Goal: Complete application form

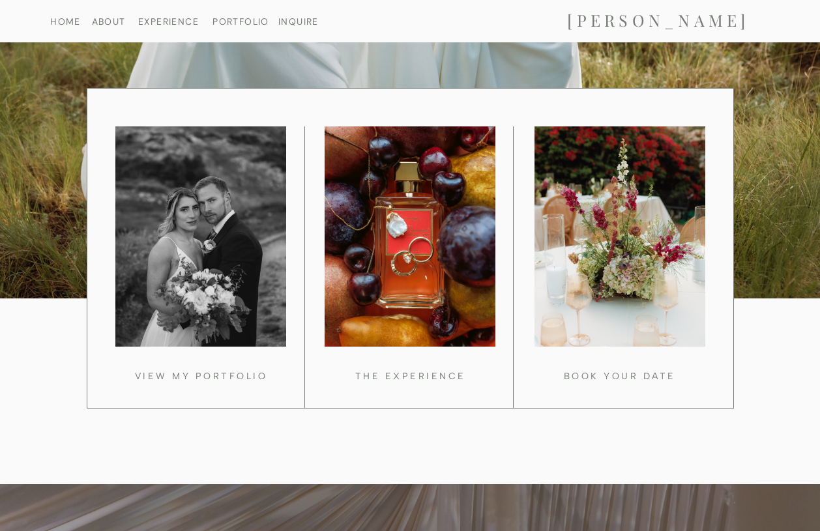
scroll to position [1090, 0]
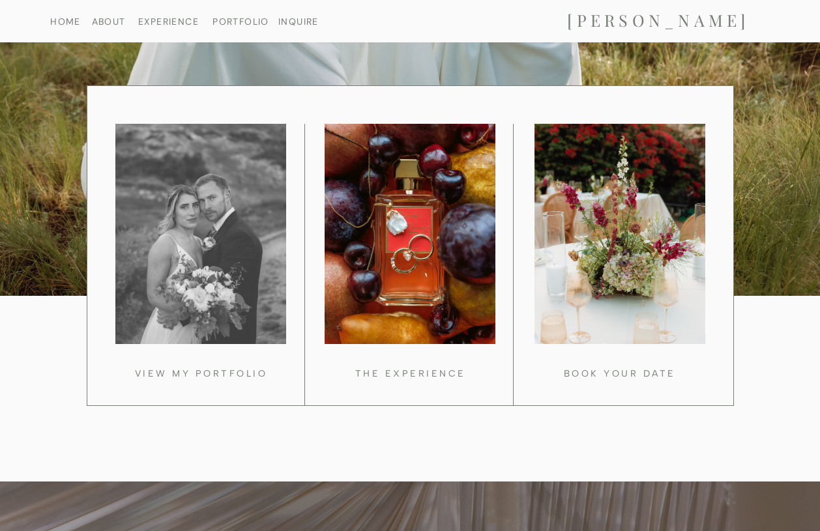
click at [236, 278] on div at bounding box center [200, 234] width 171 height 220
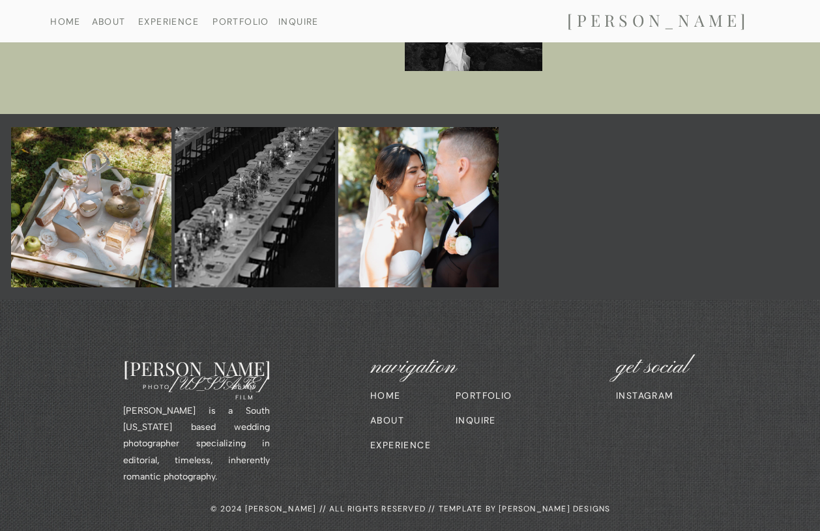
scroll to position [5575, 0]
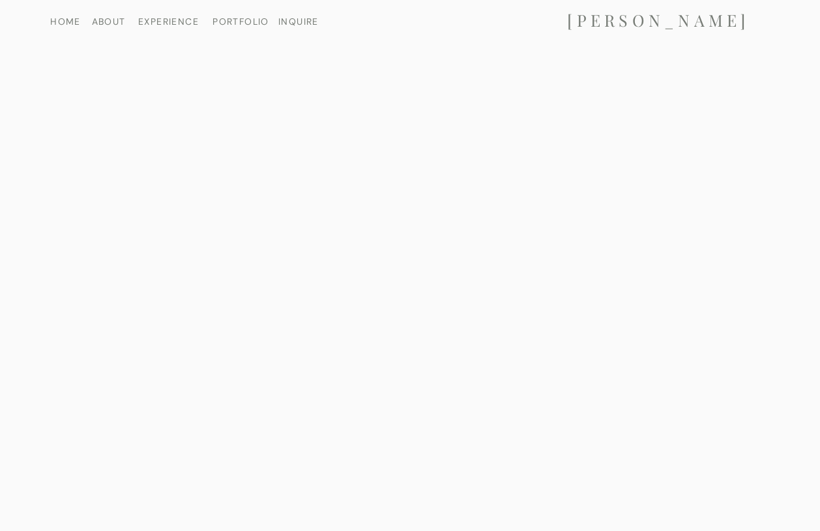
scroll to position [10194, 0]
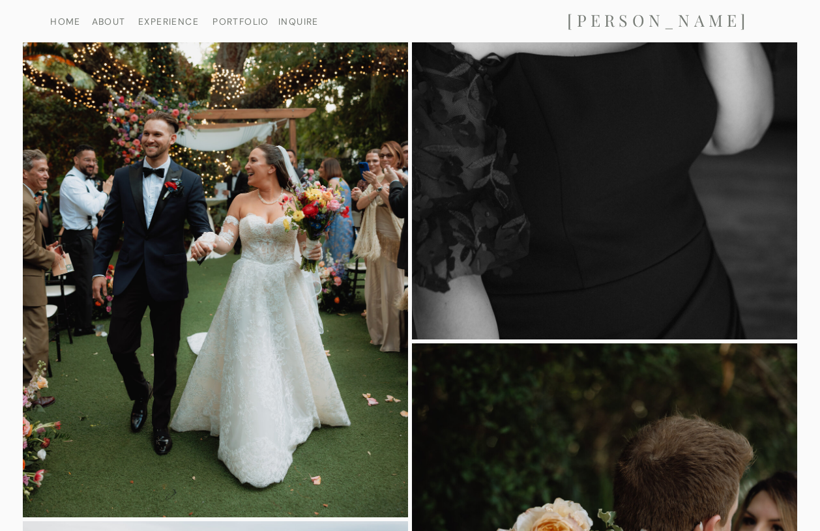
click at [293, 18] on nav "INQUIRE" at bounding box center [298, 21] width 48 height 8
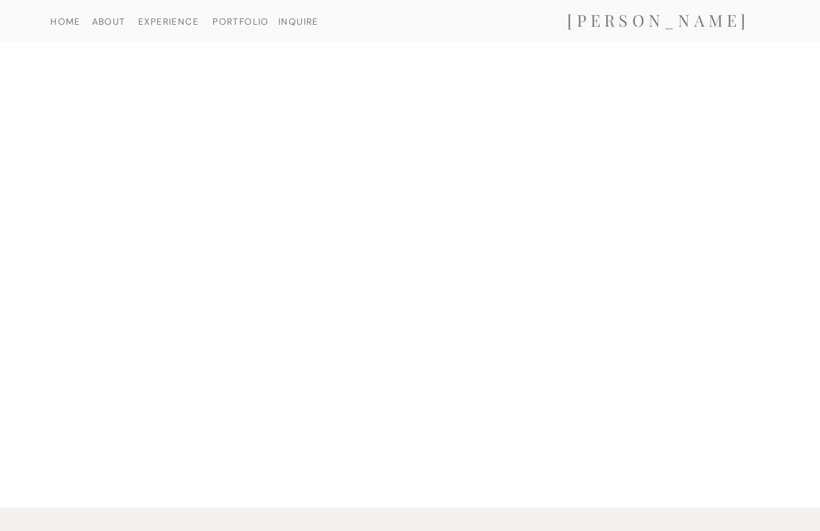
scroll to position [1205, 0]
